Goal: Navigation & Orientation: Understand site structure

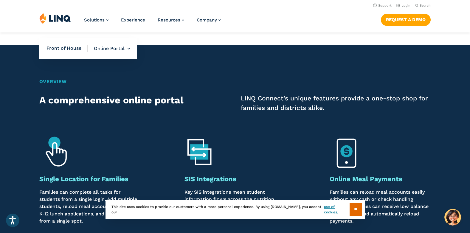
scroll to position [268, 0]
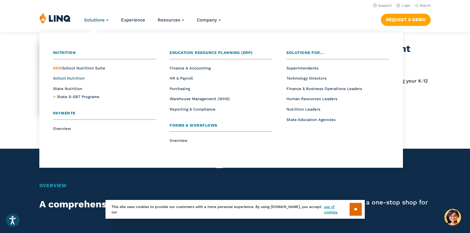
click at [72, 78] on span "School Nutrition" at bounding box center [69, 78] width 32 height 4
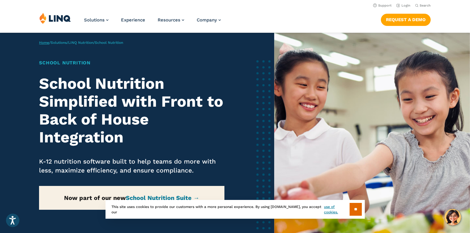
click at [43, 44] on link "Home" at bounding box center [44, 43] width 10 height 4
